Goal: Information Seeking & Learning: Stay updated

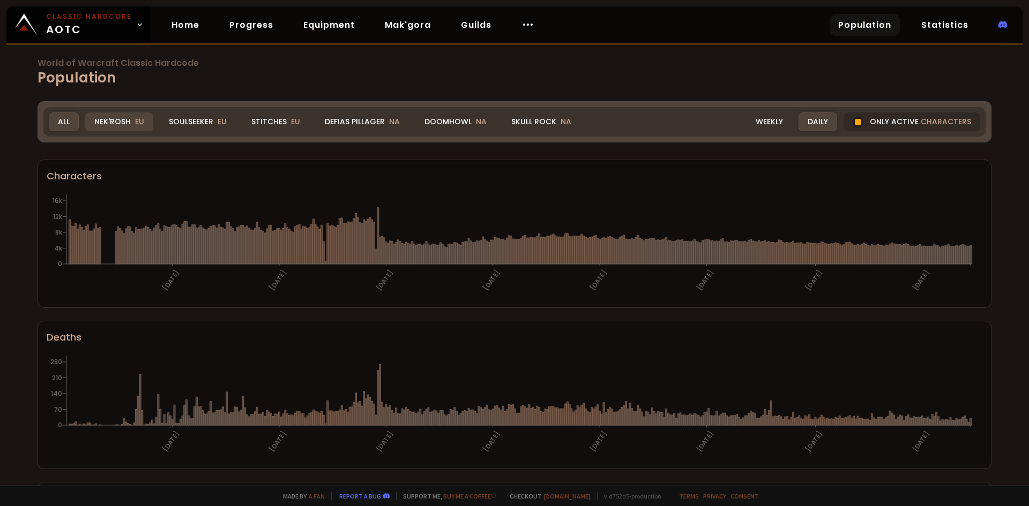
click at [132, 121] on div "Nek'Rosh EU" at bounding box center [119, 121] width 68 height 19
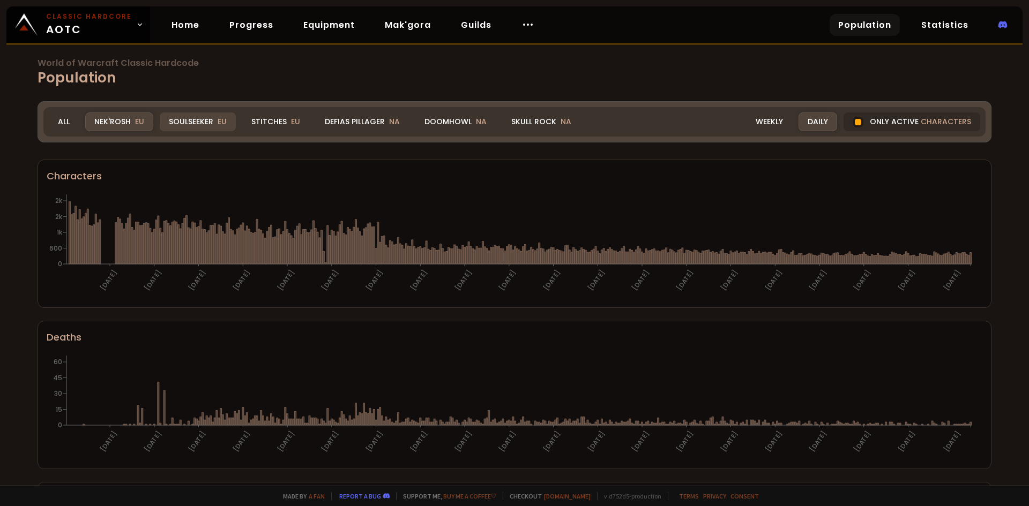
click at [196, 129] on div "Soulseeker EU" at bounding box center [198, 121] width 76 height 19
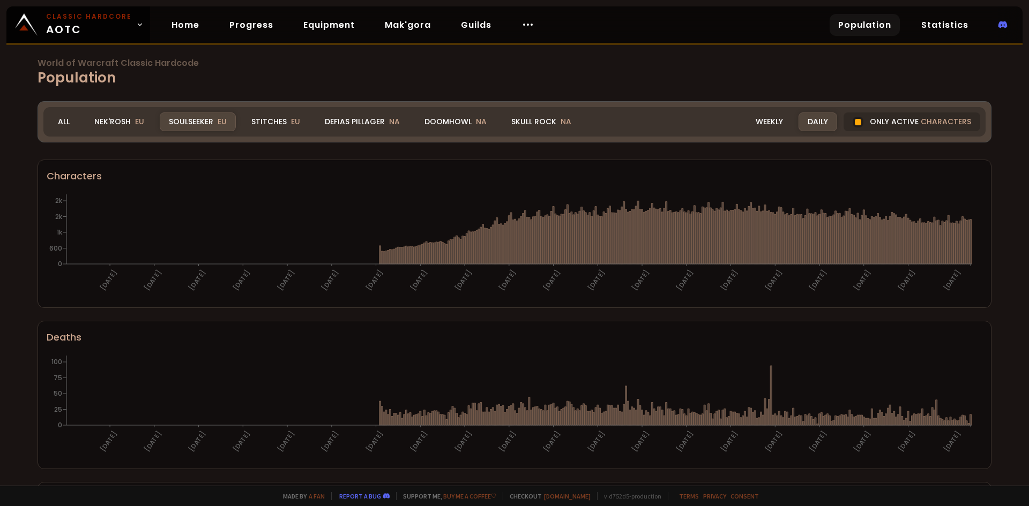
scroll to position [26, 0]
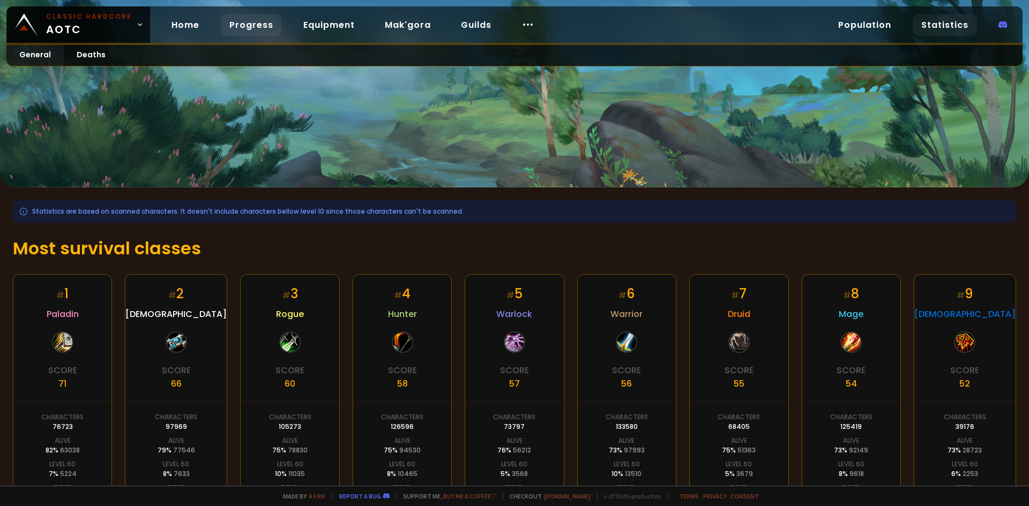
click at [256, 22] on link "Progress" at bounding box center [251, 25] width 61 height 22
